Goal: Check status: Check status

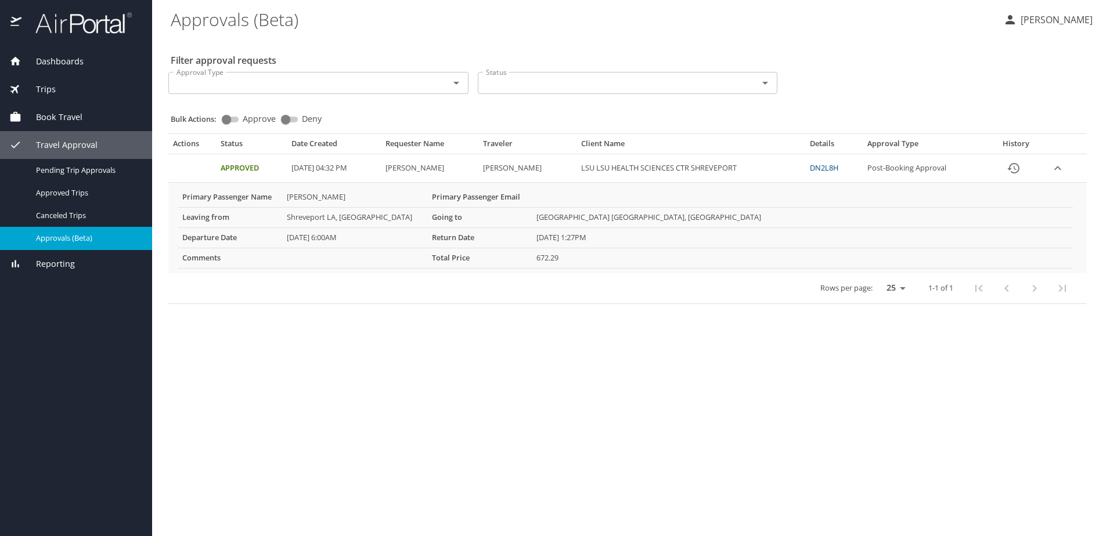
click at [61, 61] on span "Dashboards" at bounding box center [52, 61] width 62 height 13
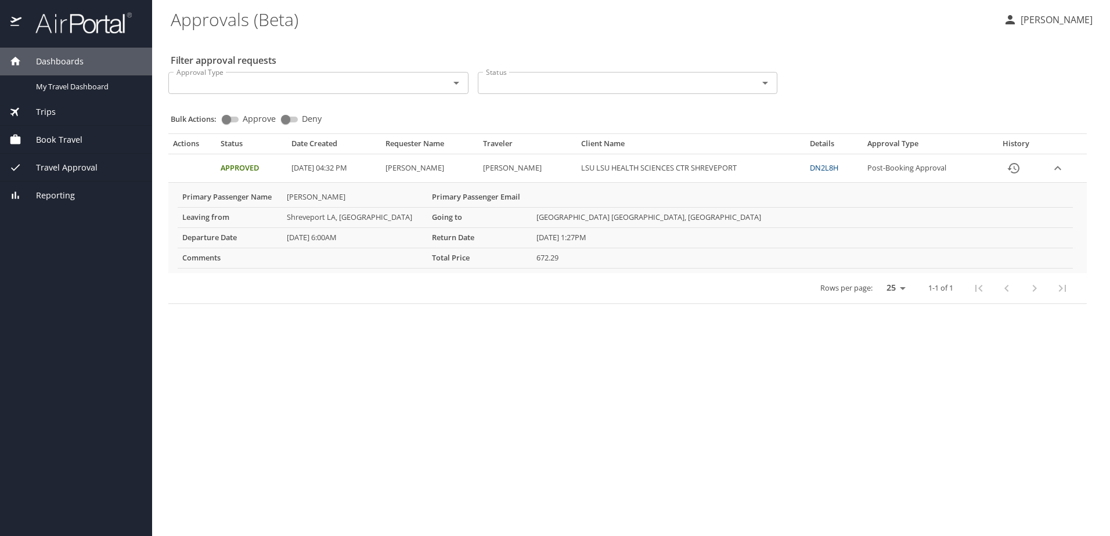
click at [44, 113] on span "Trips" at bounding box center [38, 112] width 34 height 13
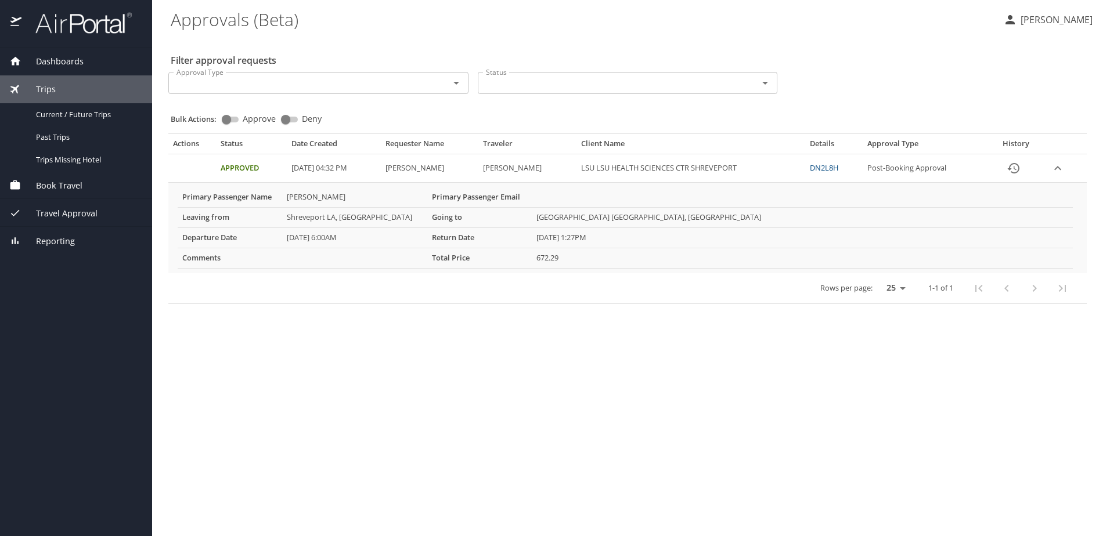
click at [53, 59] on span "Dashboards" at bounding box center [52, 61] width 62 height 13
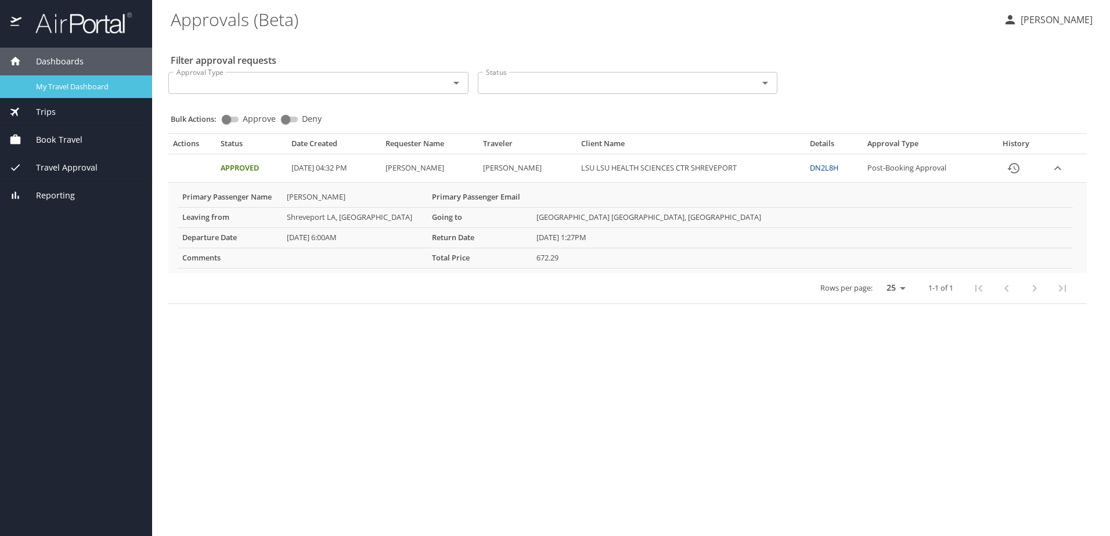
click at [71, 87] on span "My Travel Dashboard" at bounding box center [87, 86] width 102 height 11
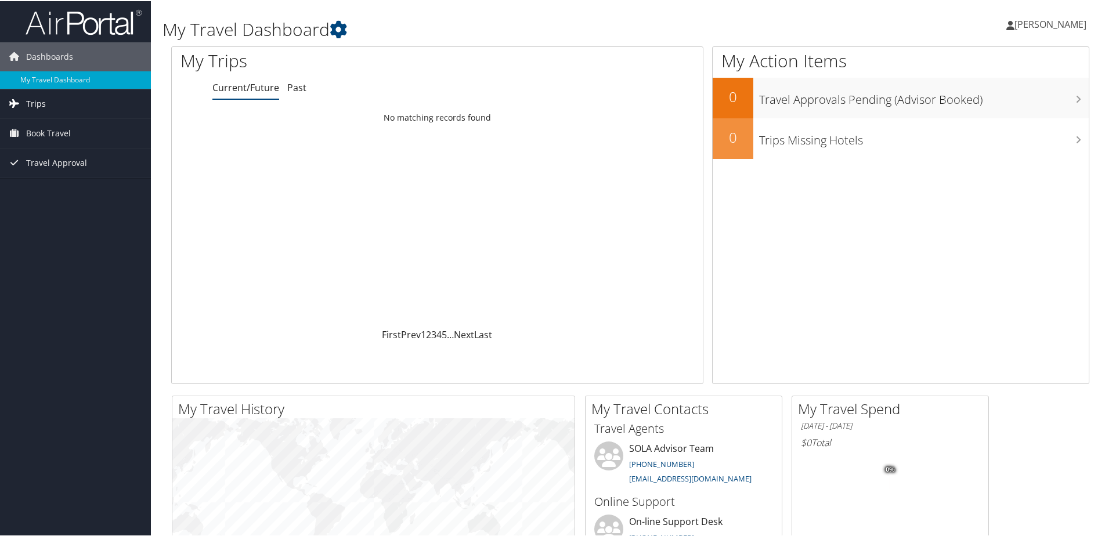
click at [35, 106] on span "Trips" at bounding box center [36, 102] width 20 height 29
click at [81, 127] on link "Current/Future Trips" at bounding box center [75, 125] width 151 height 17
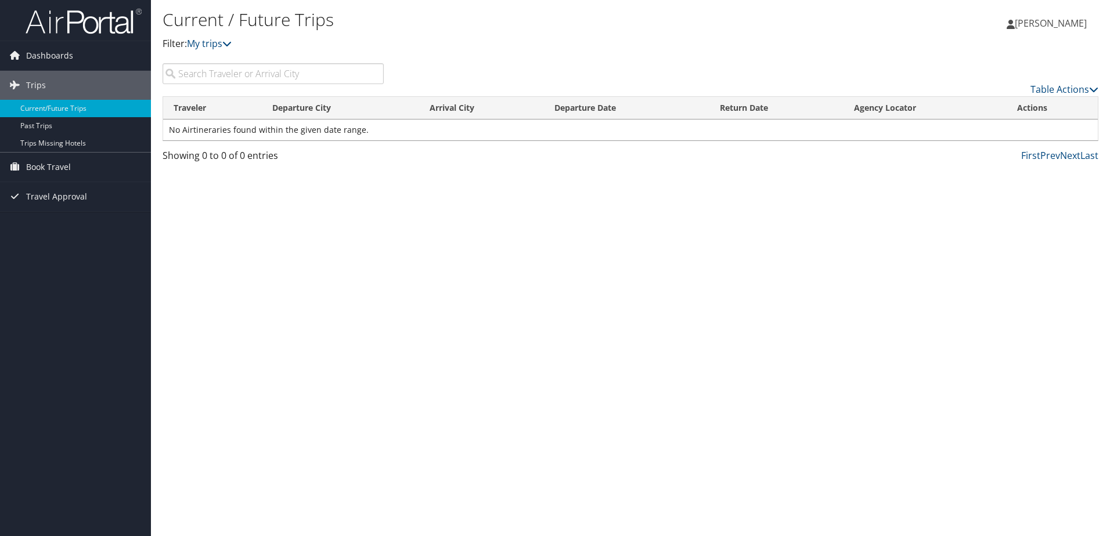
click at [218, 76] on input "search" at bounding box center [273, 73] width 221 height 21
type input "c"
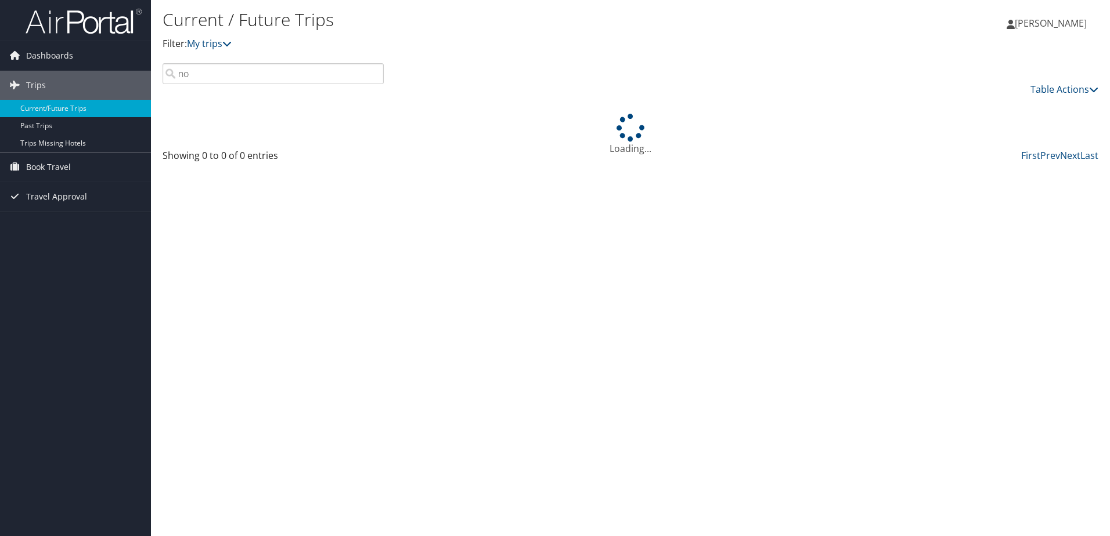
type input "n"
